Goal: Task Accomplishment & Management: Manage account settings

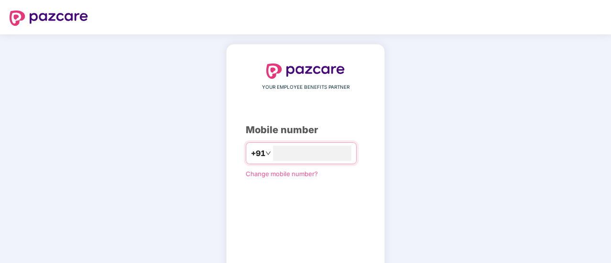
scroll to position [53, 0]
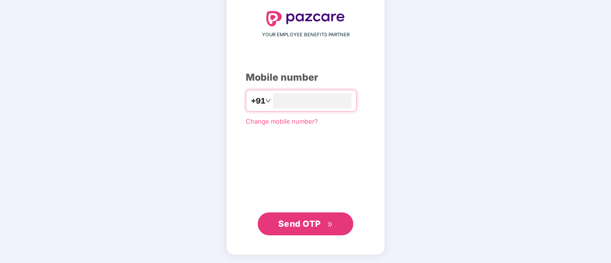
type input "**********"
click at [302, 222] on span "Send OTP" at bounding box center [299, 224] width 43 height 10
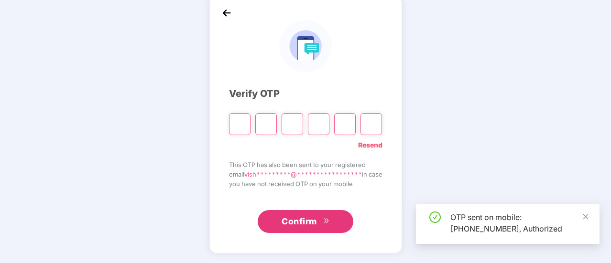
scroll to position [48, 0]
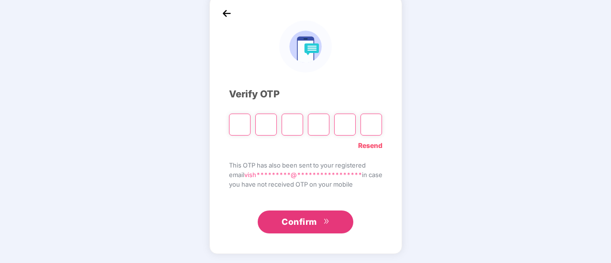
type input "*"
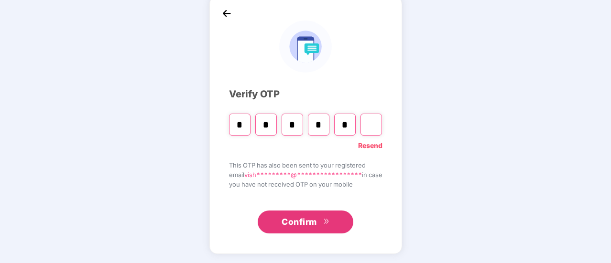
type input "*"
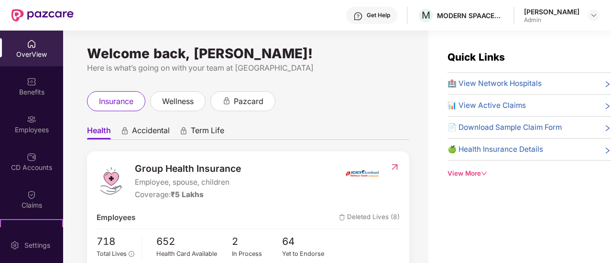
click at [541, 127] on span "📄 Download Sample Claim Form" at bounding box center [505, 127] width 114 height 11
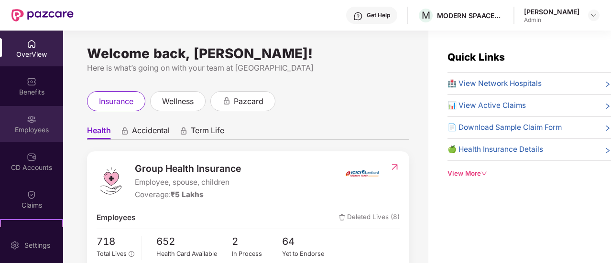
click at [38, 138] on div "Employees" at bounding box center [31, 124] width 63 height 36
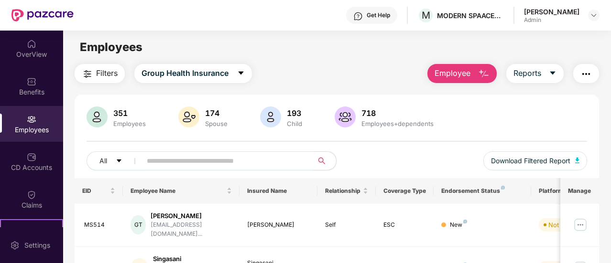
click at [184, 162] on input "text" at bounding box center [223, 161] width 153 height 14
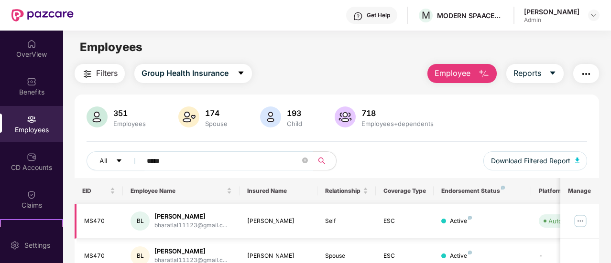
type input "*****"
click at [578, 223] on img at bounding box center [580, 221] width 15 height 15
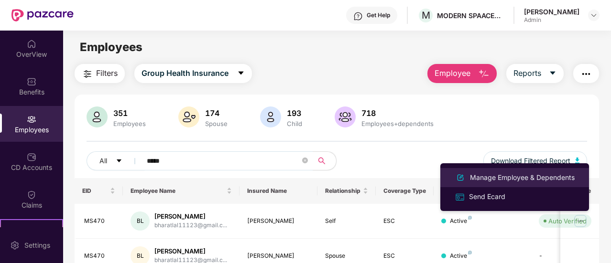
click at [530, 180] on div "Manage Employee & Dependents" at bounding box center [522, 178] width 109 height 11
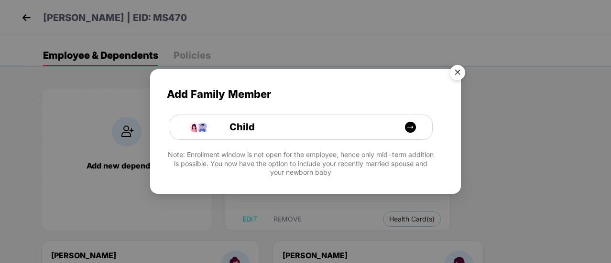
click at [459, 74] on img "Close" at bounding box center [457, 74] width 27 height 27
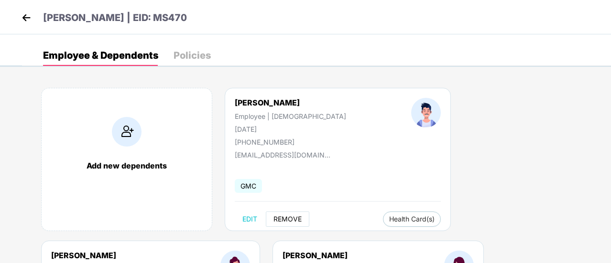
click at [291, 221] on span "REMOVE" at bounding box center [287, 220] width 28 height 8
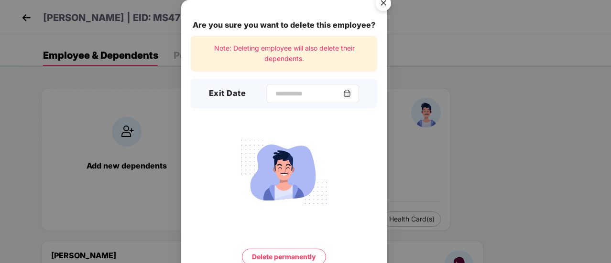
click at [351, 91] on img at bounding box center [347, 94] width 8 height 8
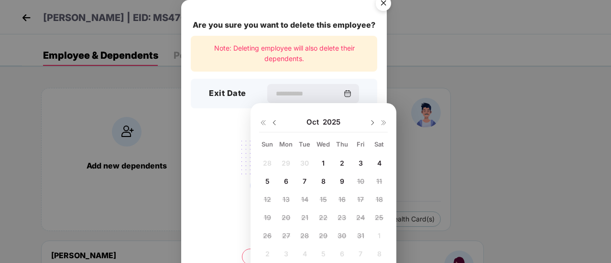
click at [273, 123] on img at bounding box center [275, 123] width 8 height 8
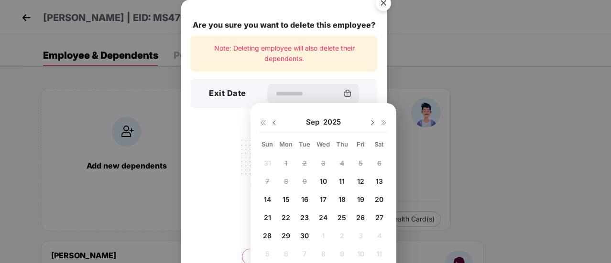
click at [304, 235] on span "30" at bounding box center [304, 236] width 9 height 8
type input "**********"
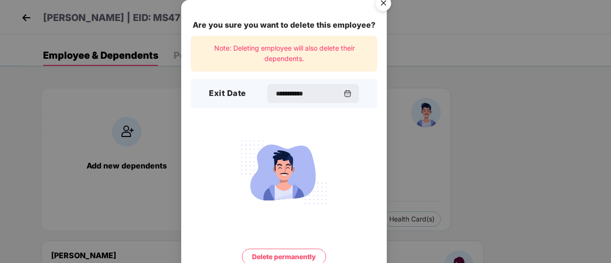
click at [274, 254] on button "Delete permanently" at bounding box center [284, 257] width 84 height 16
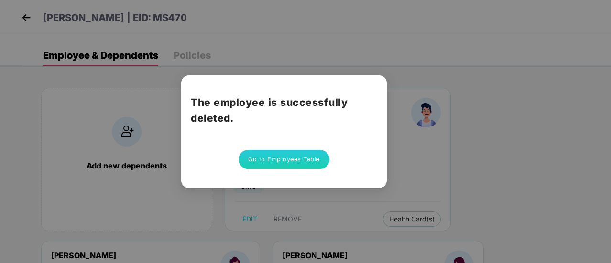
click at [340, 39] on div "The employee is successfully deleted. Go to Employees Table" at bounding box center [305, 131] width 611 height 263
click at [275, 156] on button "Go to Employees Table" at bounding box center [284, 159] width 91 height 19
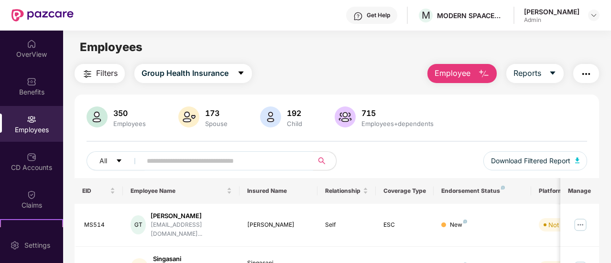
click at [239, 164] on input "text" at bounding box center [223, 161] width 153 height 14
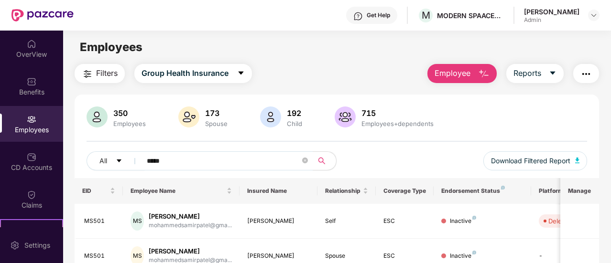
click at [361, 59] on main "Employees Filters Group Health Insurance Employee Reports 350 Employees 173 Spo…" at bounding box center [336, 162] width 547 height 263
click at [184, 158] on input "*****" at bounding box center [223, 161] width 153 height 14
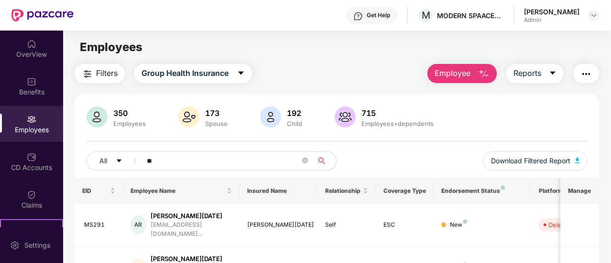
type input "*"
